Goal: Transaction & Acquisition: Purchase product/service

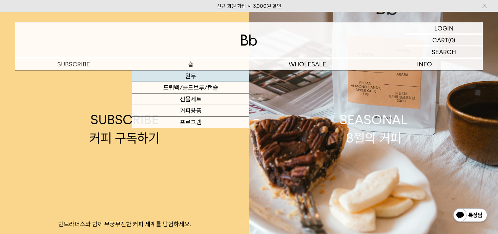
click at [189, 76] on link "원두" at bounding box center [190, 76] width 117 height 12
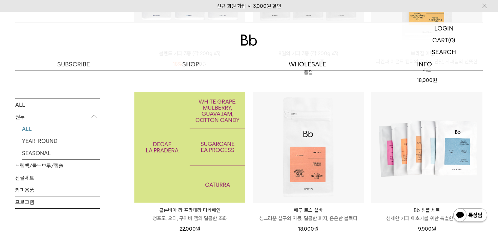
scroll to position [203, 0]
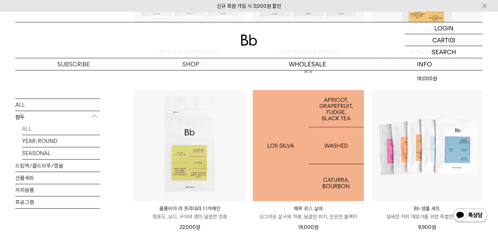
click at [319, 151] on img at bounding box center [308, 145] width 111 height 111
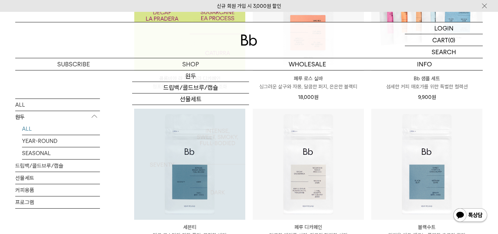
scroll to position [501, 0]
